Goal: Check status: Check status

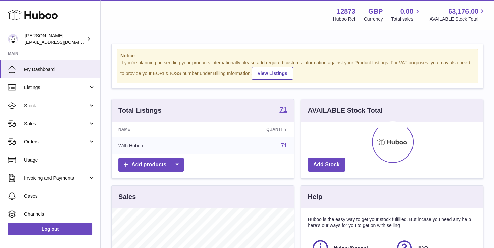
scroll to position [105, 182]
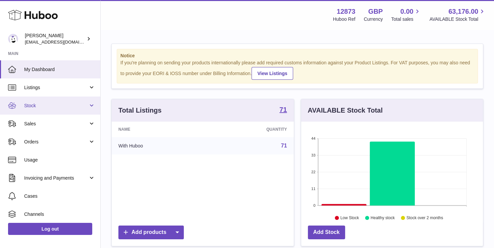
click at [41, 105] on span "Stock" at bounding box center [56, 106] width 64 height 6
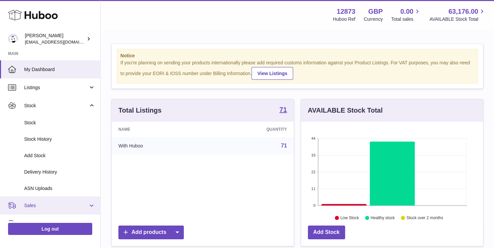
click at [49, 198] on link "Sales" at bounding box center [50, 205] width 100 height 18
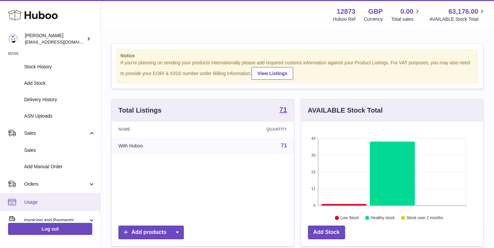
scroll to position [101, 0]
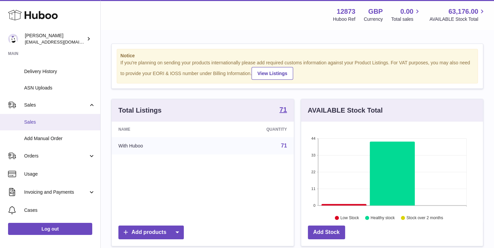
click at [37, 125] on span "Sales" at bounding box center [59, 122] width 71 height 6
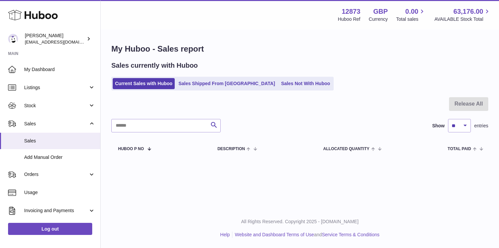
click at [186, 77] on ul "Current Sales with Huboo Sales Shipped From [GEOGRAPHIC_DATA] Sales Not With Hu…" at bounding box center [222, 84] width 222 height 14
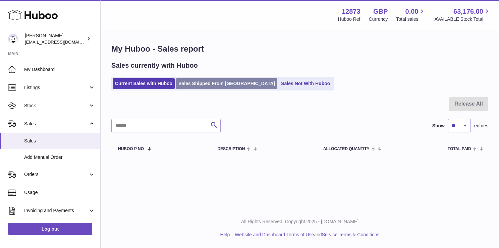
click at [186, 82] on link "Sales Shipped From [GEOGRAPHIC_DATA]" at bounding box center [226, 83] width 101 height 11
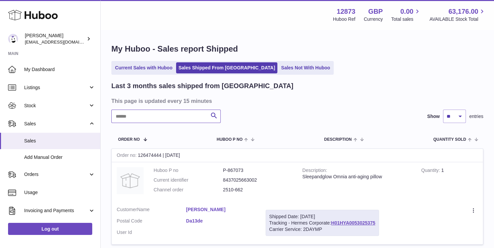
click at [142, 112] on input "text" at bounding box center [165, 116] width 109 height 13
paste input "*********"
type input "*********"
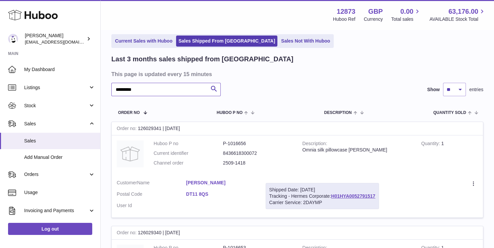
scroll to position [67, 0]
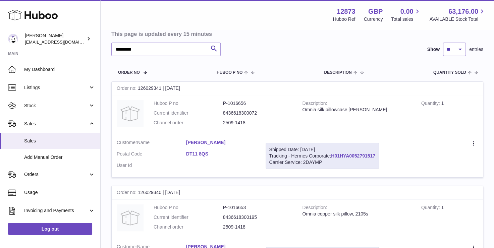
click at [352, 154] on link "H01HYA0052791517" at bounding box center [353, 155] width 44 height 5
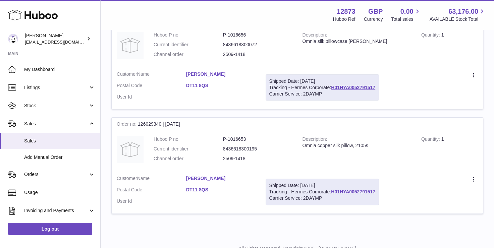
scroll to position [162, 0]
